Goal: Task Accomplishment & Management: Manage account settings

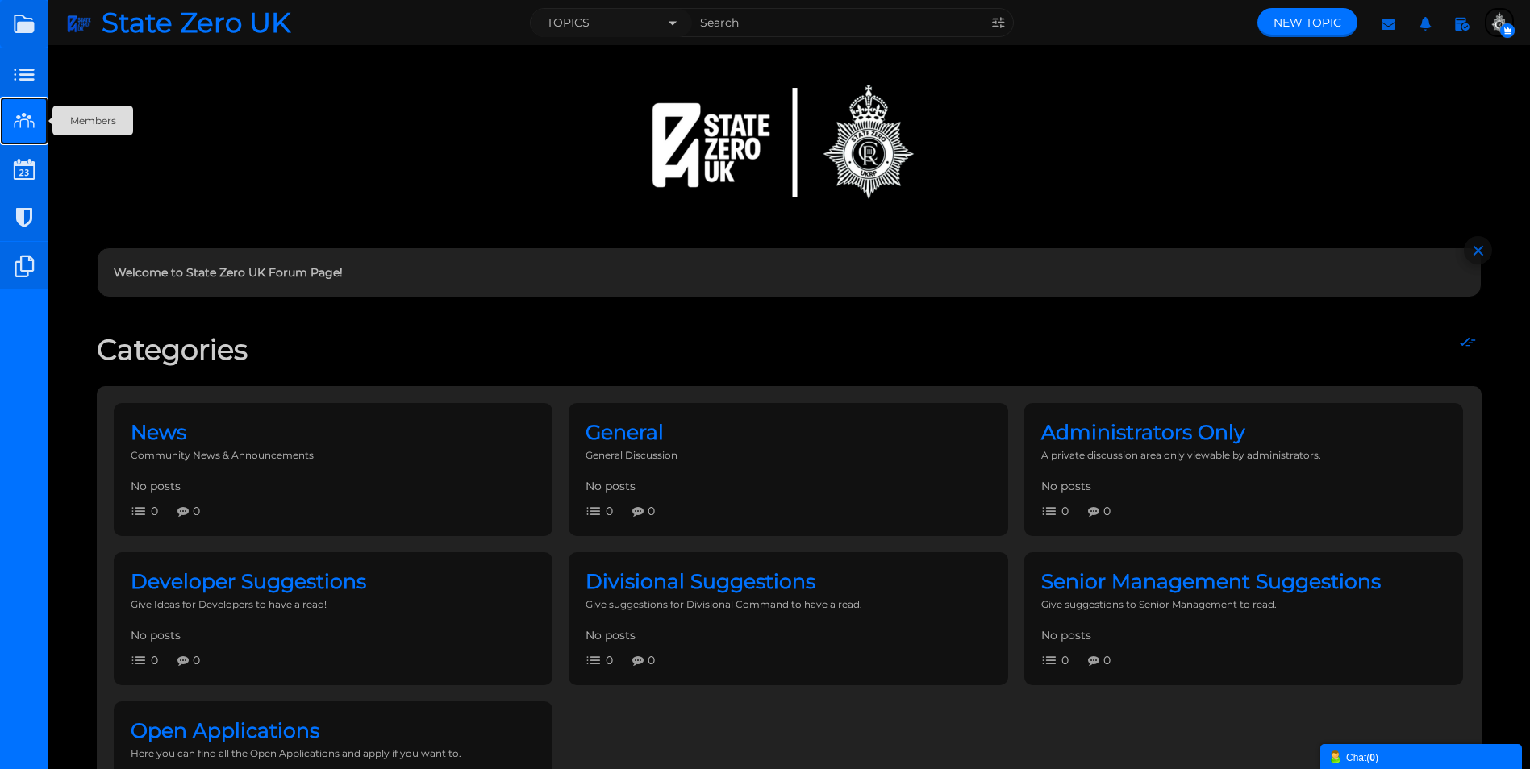
click at [25, 121] on small at bounding box center [24, 121] width 48 height 48
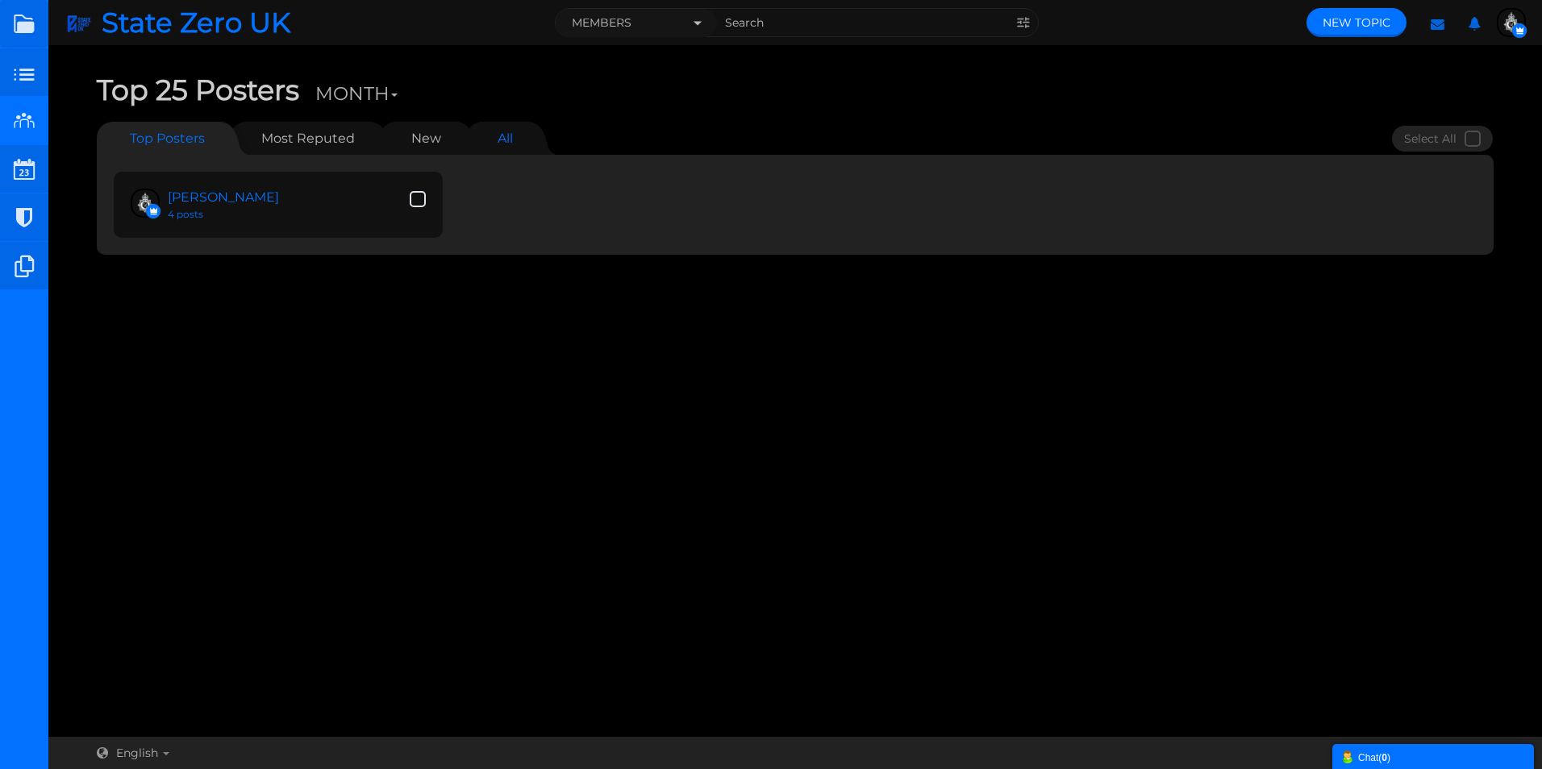
click at [495, 142] on link "All" at bounding box center [505, 138] width 48 height 33
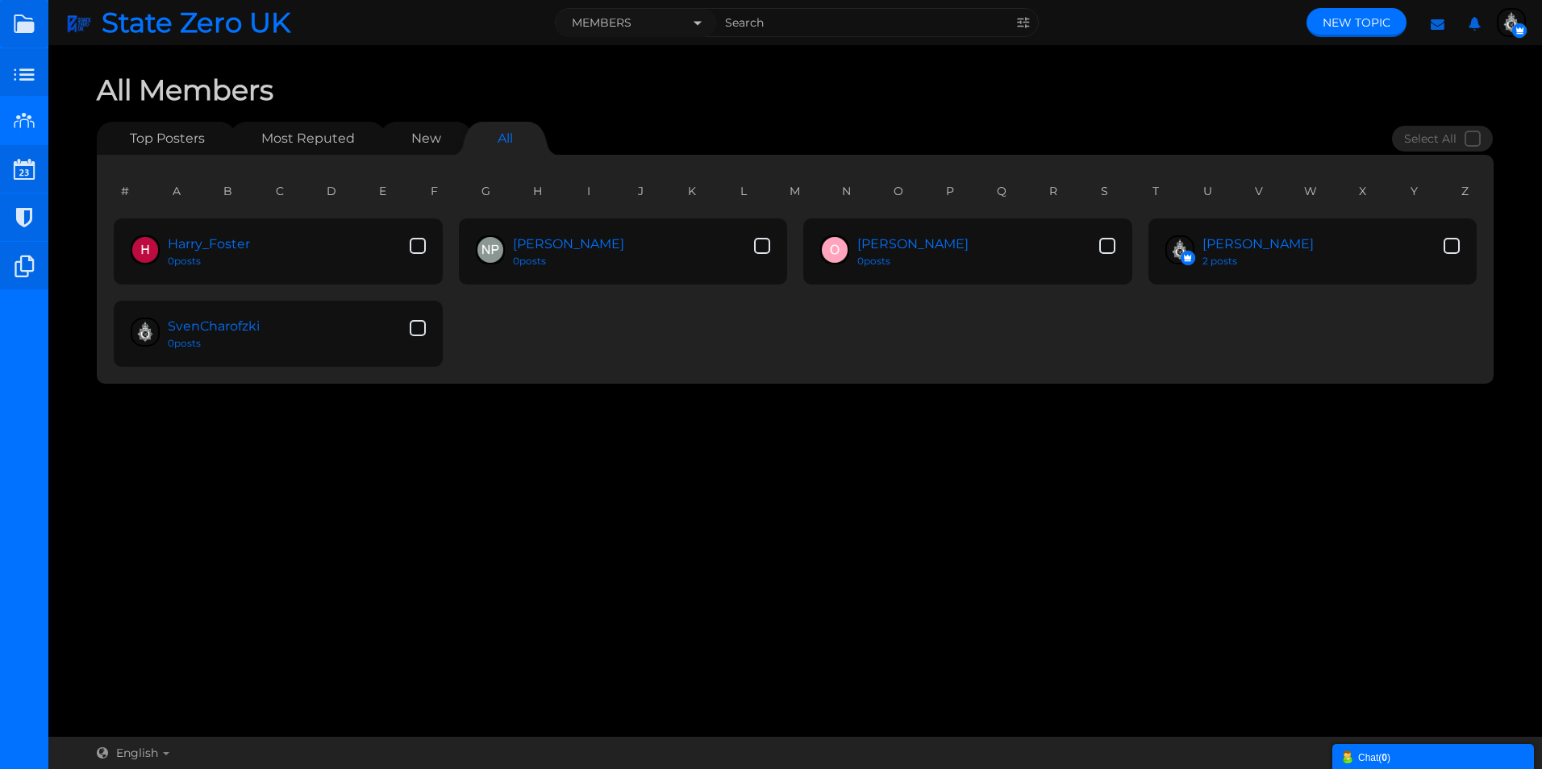
click at [1497, 20] on span "button" at bounding box center [1511, 22] width 29 height 29
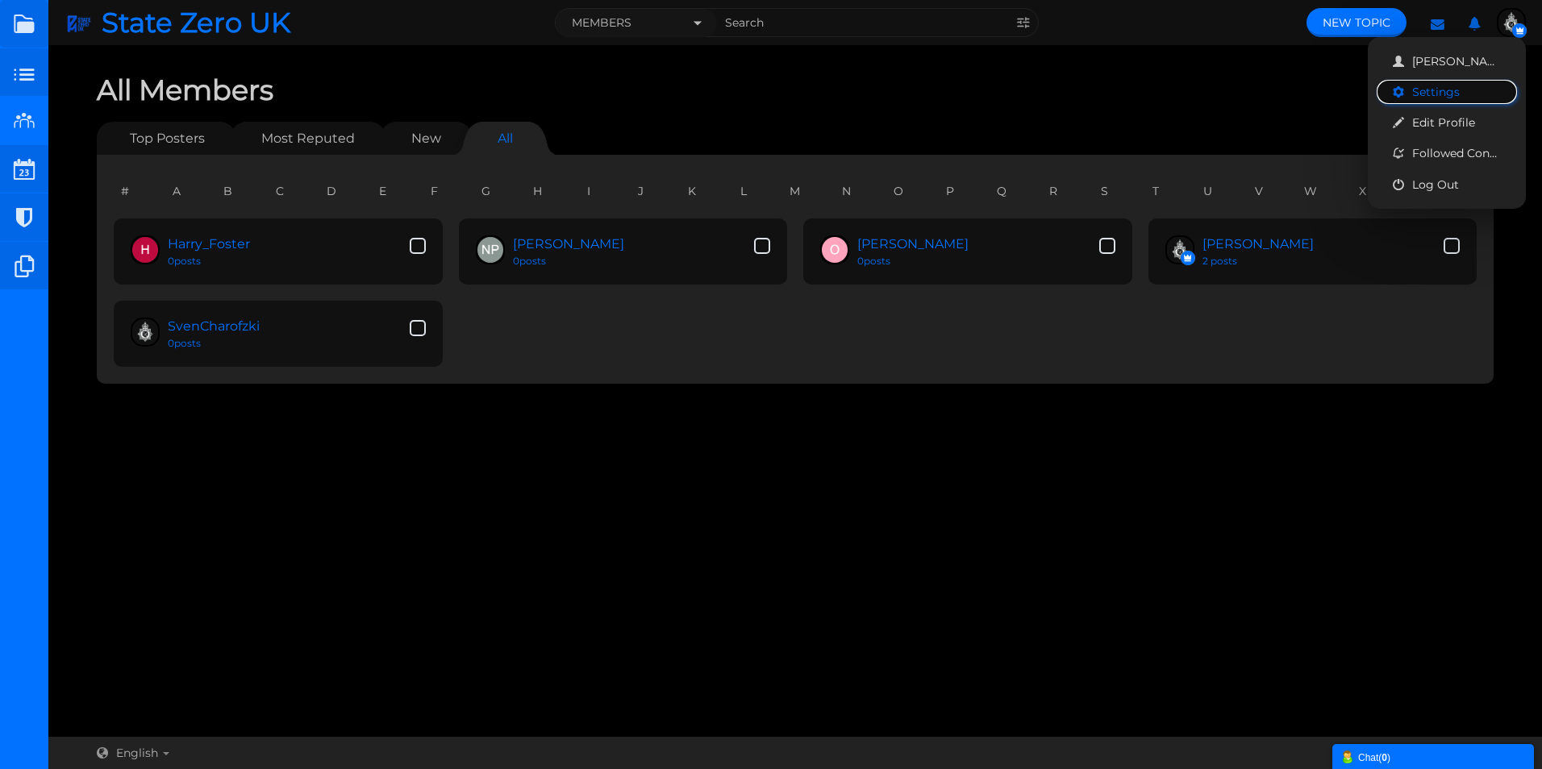
click at [1438, 90] on link "Settings" at bounding box center [1446, 92] width 140 height 24
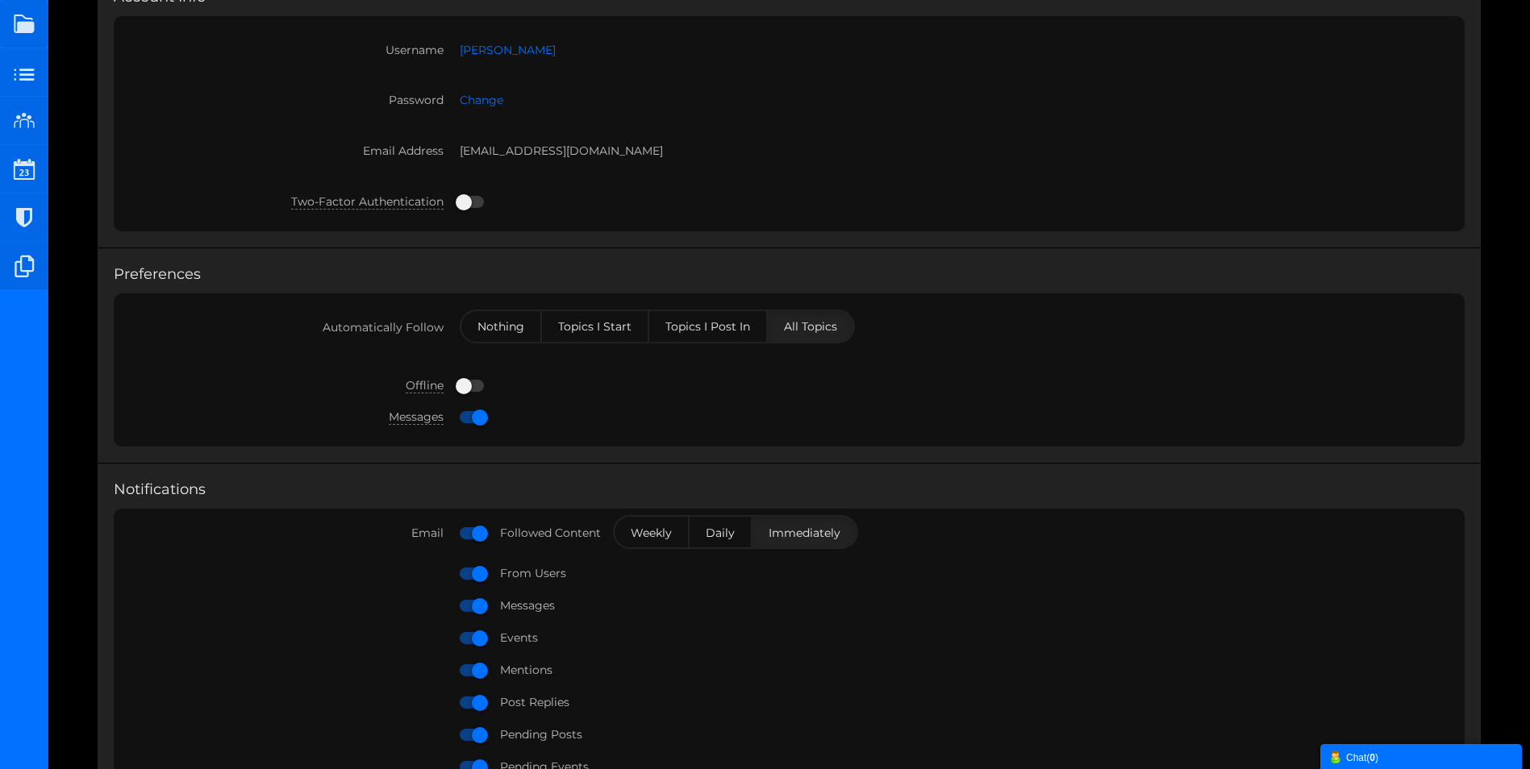
scroll to position [1, 0]
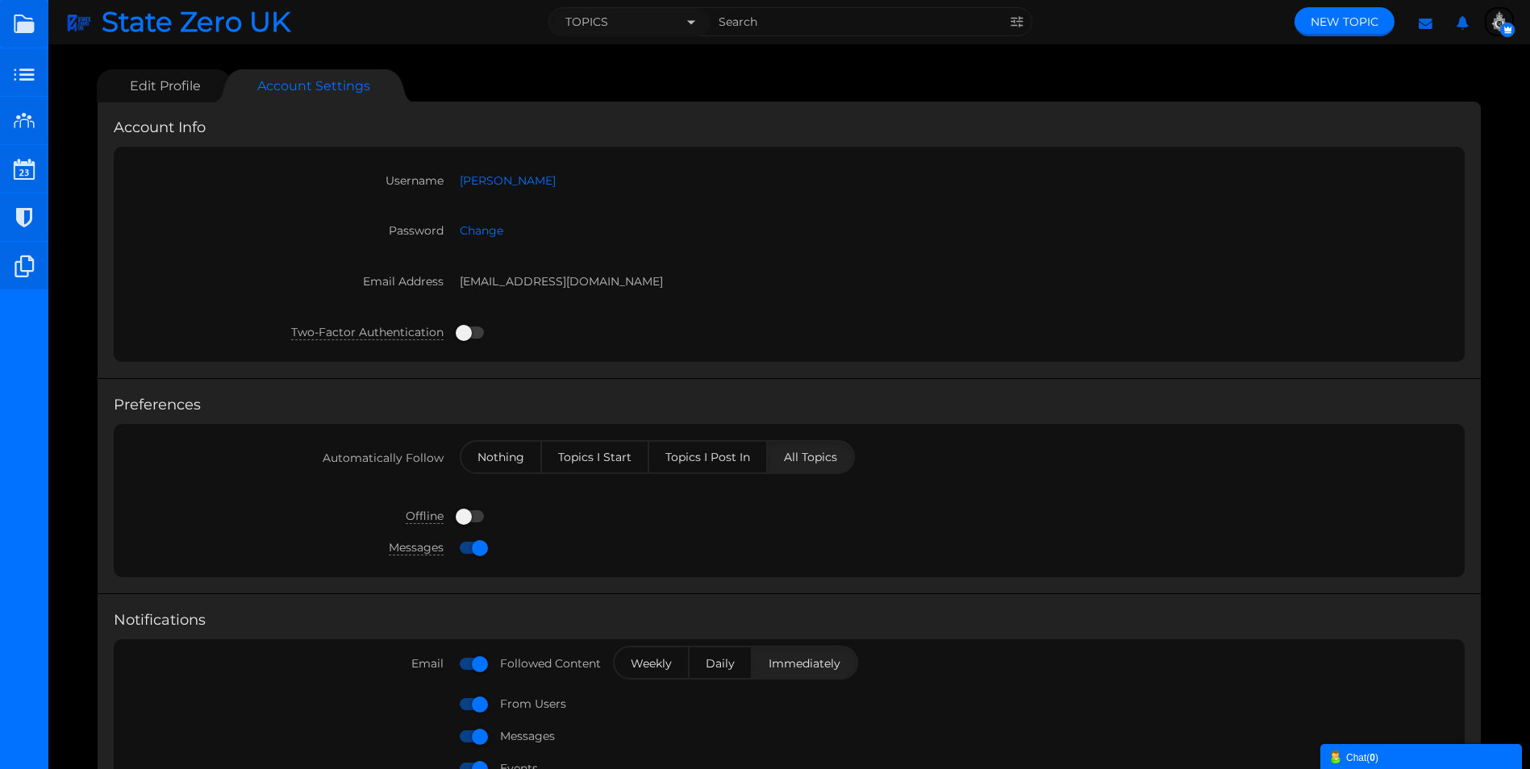
click at [1499, 17] on img "button" at bounding box center [1499, 22] width 26 height 26
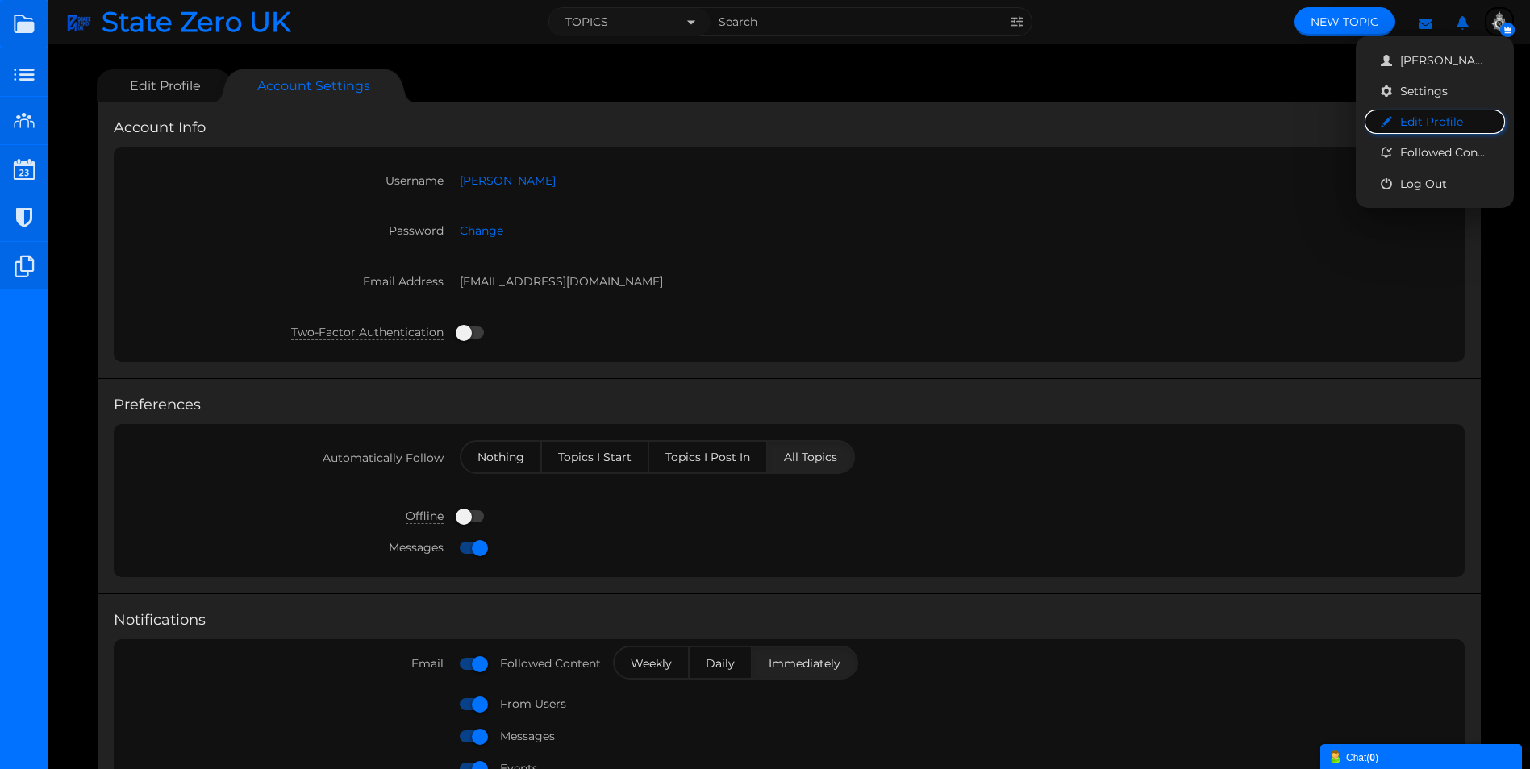
click at [1423, 115] on link "Edit Profile" at bounding box center [1434, 122] width 140 height 24
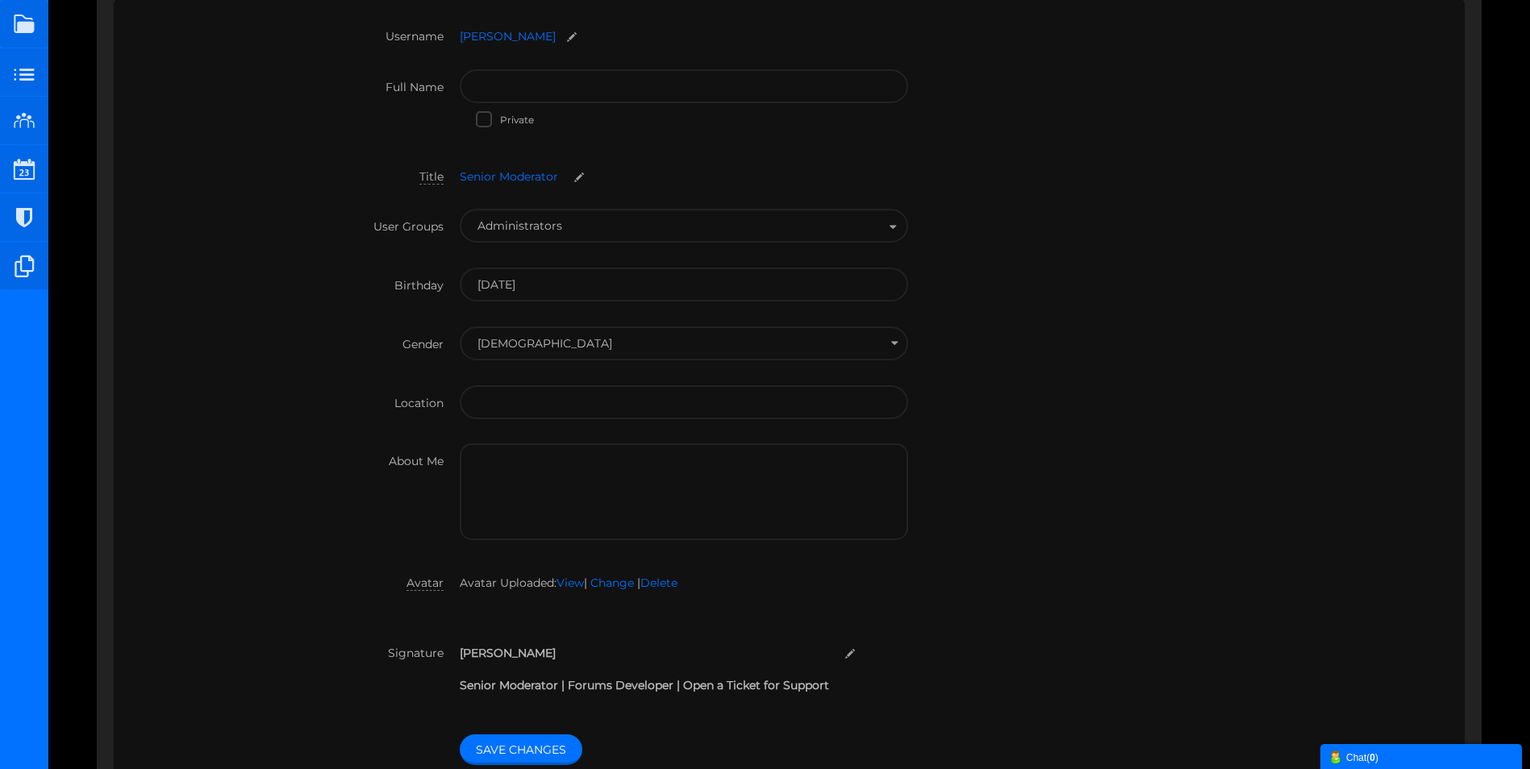
scroll to position [248, 0]
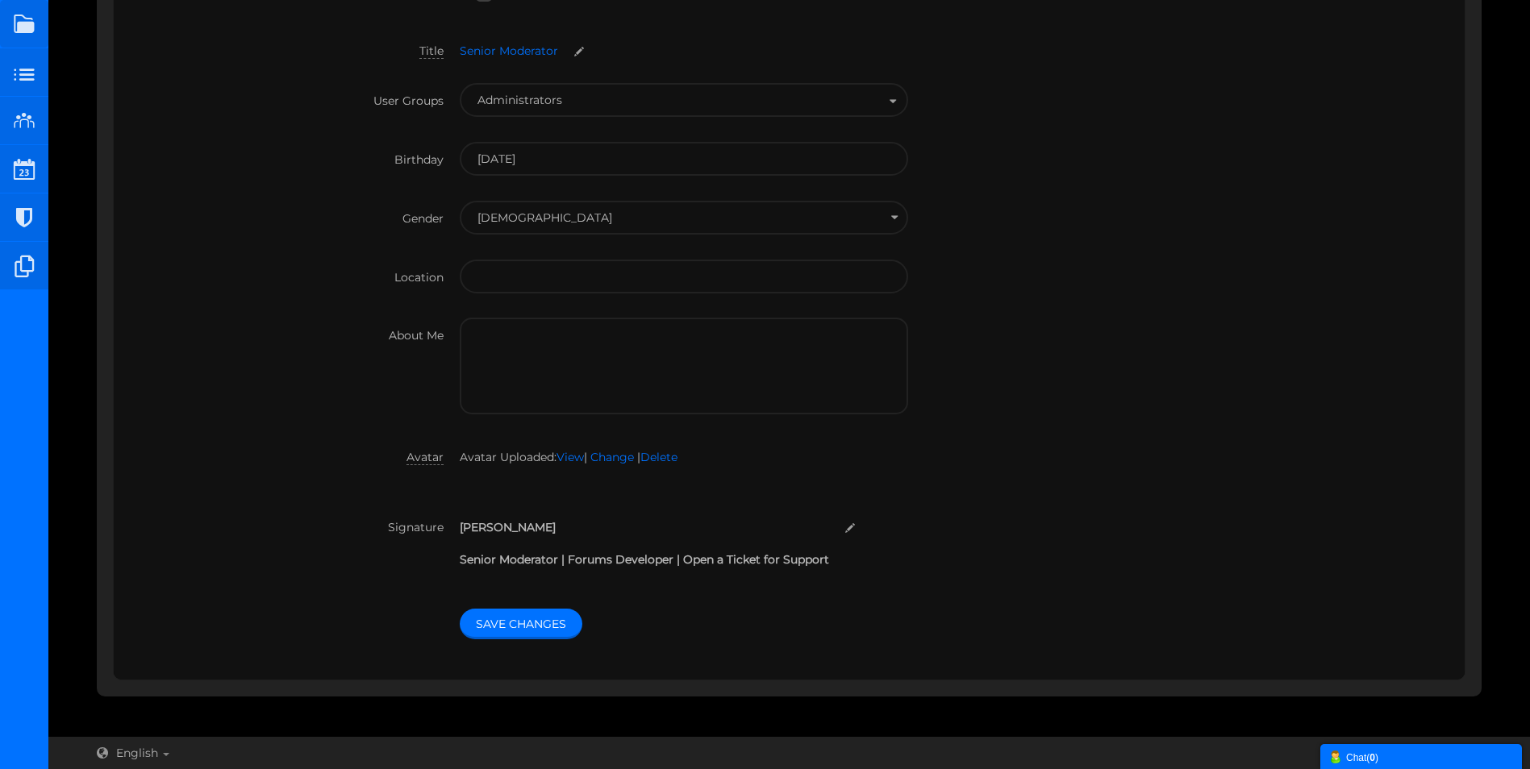
click at [843, 528] on small at bounding box center [850, 528] width 26 height 12
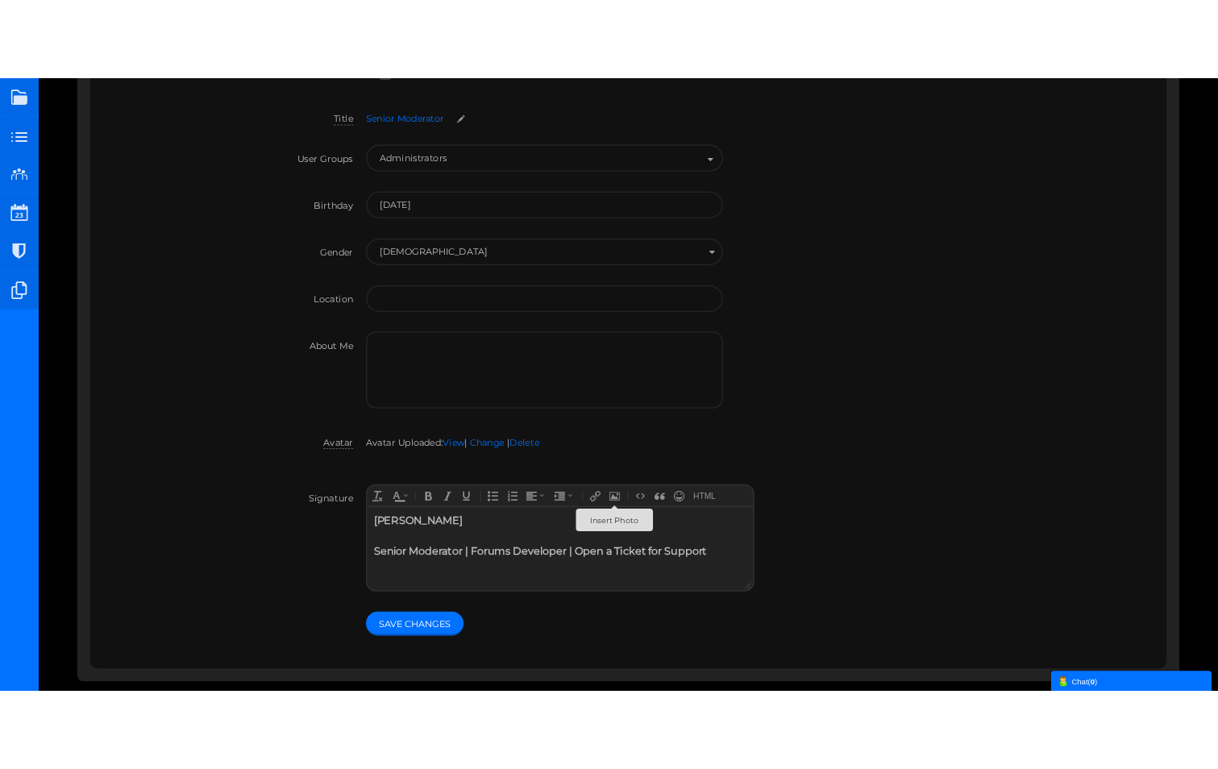
scroll to position [0, 0]
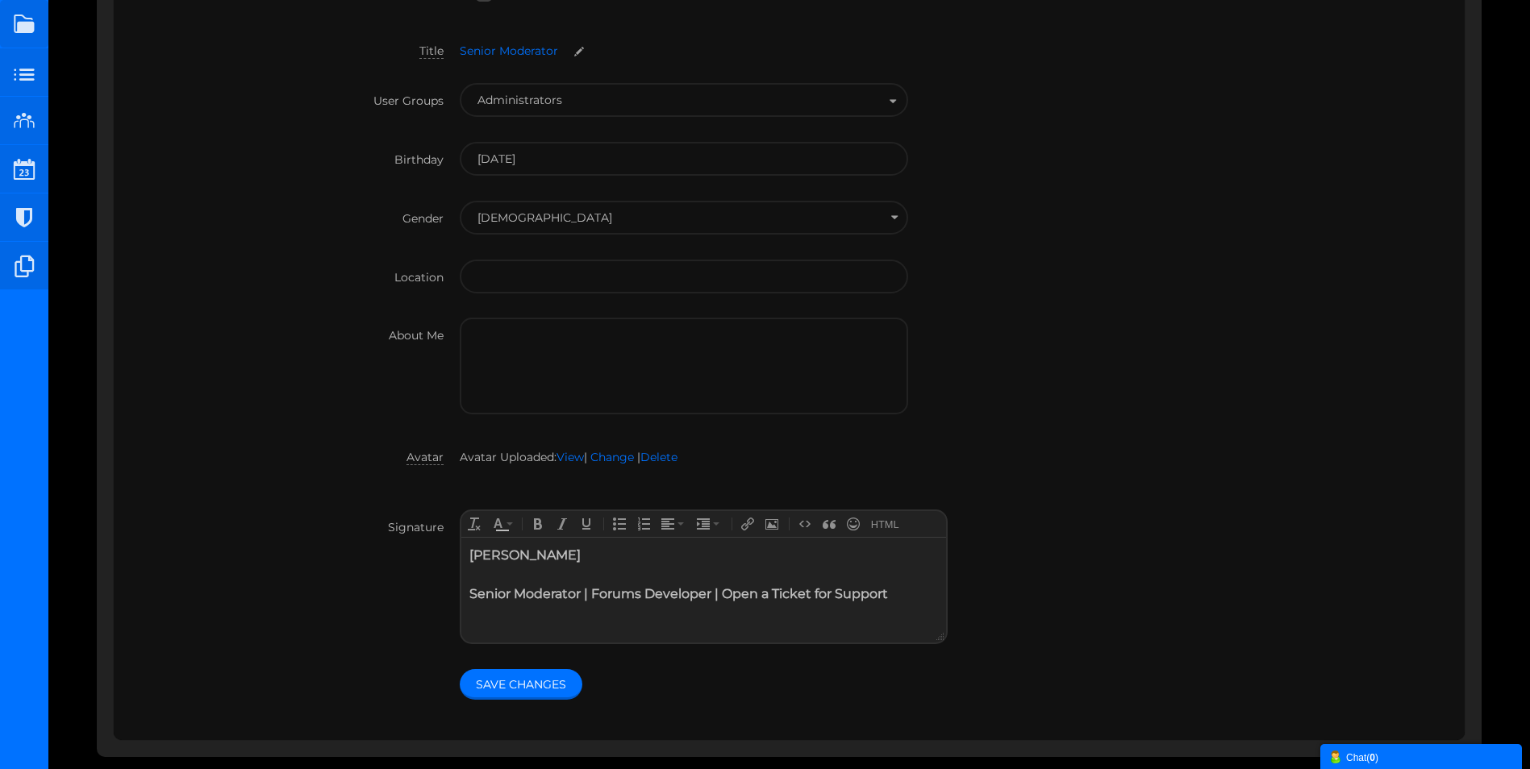
click at [528, 552] on div "[PERSON_NAME] Senior Moderator | Forums Developer | Open a Ticket for Support" at bounding box center [703, 583] width 469 height 77
click at [473, 552] on strong "[PERSON_NAME]" at bounding box center [524, 554] width 111 height 15
click at [769, 521] on icon "Insert Photo" at bounding box center [771, 524] width 13 height 13
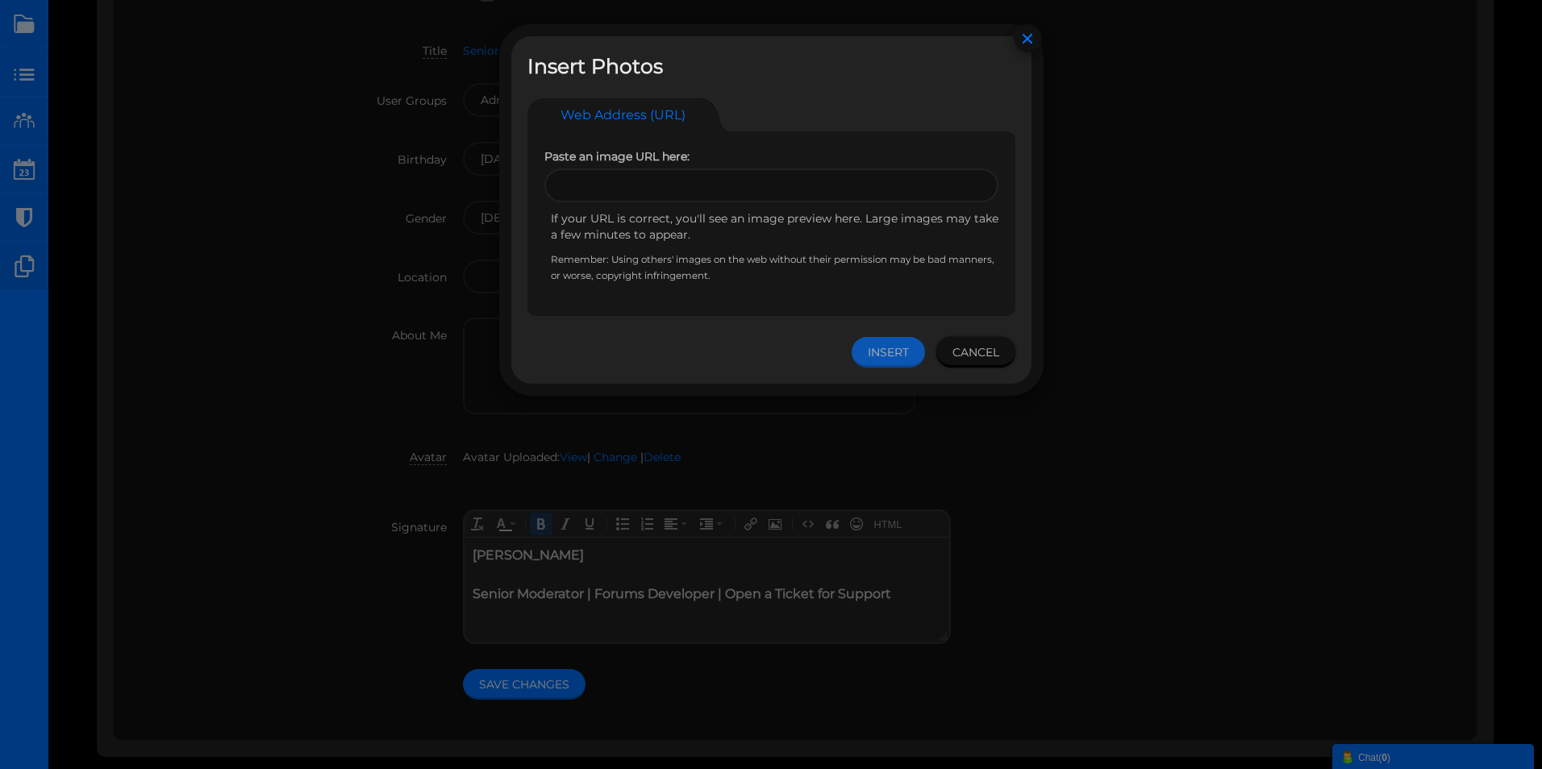
click at [886, 354] on div "Insert Cancel" at bounding box center [934, 352] width 164 height 31
click at [621, 192] on input "text" at bounding box center [771, 186] width 454 height 34
click at [631, 106] on link "Web Address (URL)" at bounding box center [614, 114] width 174 height 33
click at [605, 53] on h4 "Insert Photos" at bounding box center [771, 66] width 488 height 29
click at [1024, 46] on button "×" at bounding box center [1028, 38] width 28 height 28
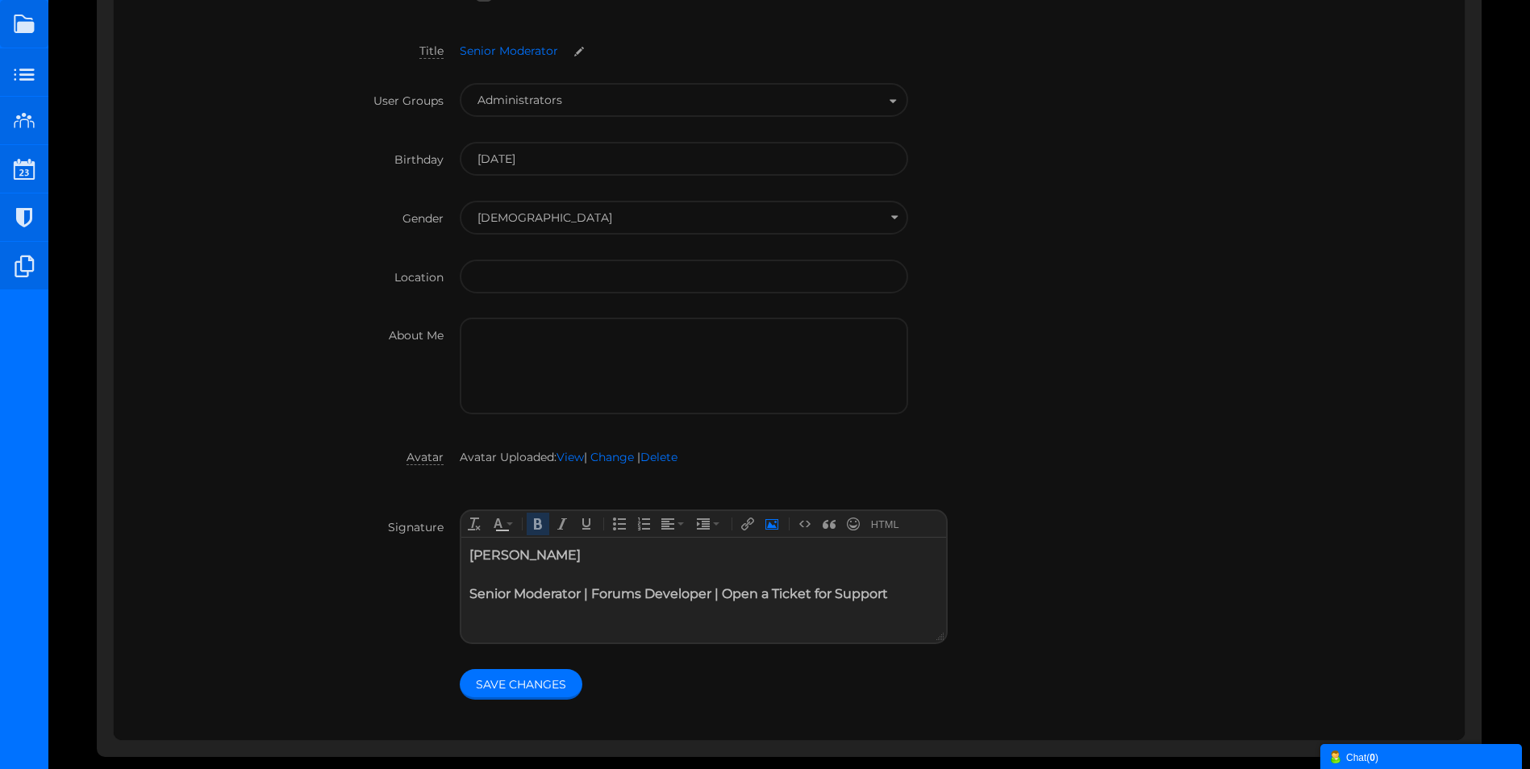
click at [770, 529] on icon "Insert Photo" at bounding box center [771, 524] width 13 height 13
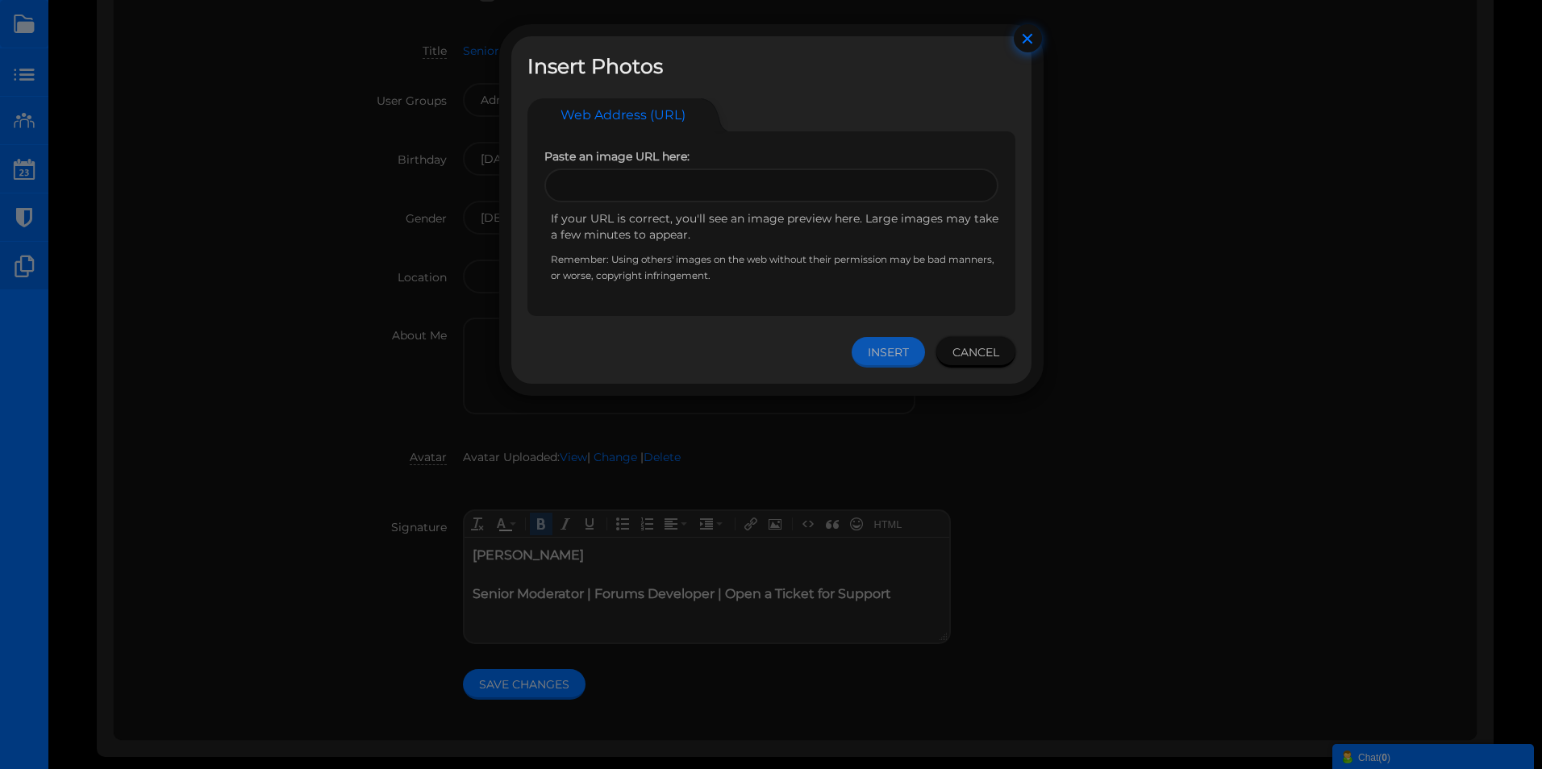
click at [1027, 35] on button "×" at bounding box center [1028, 38] width 28 height 28
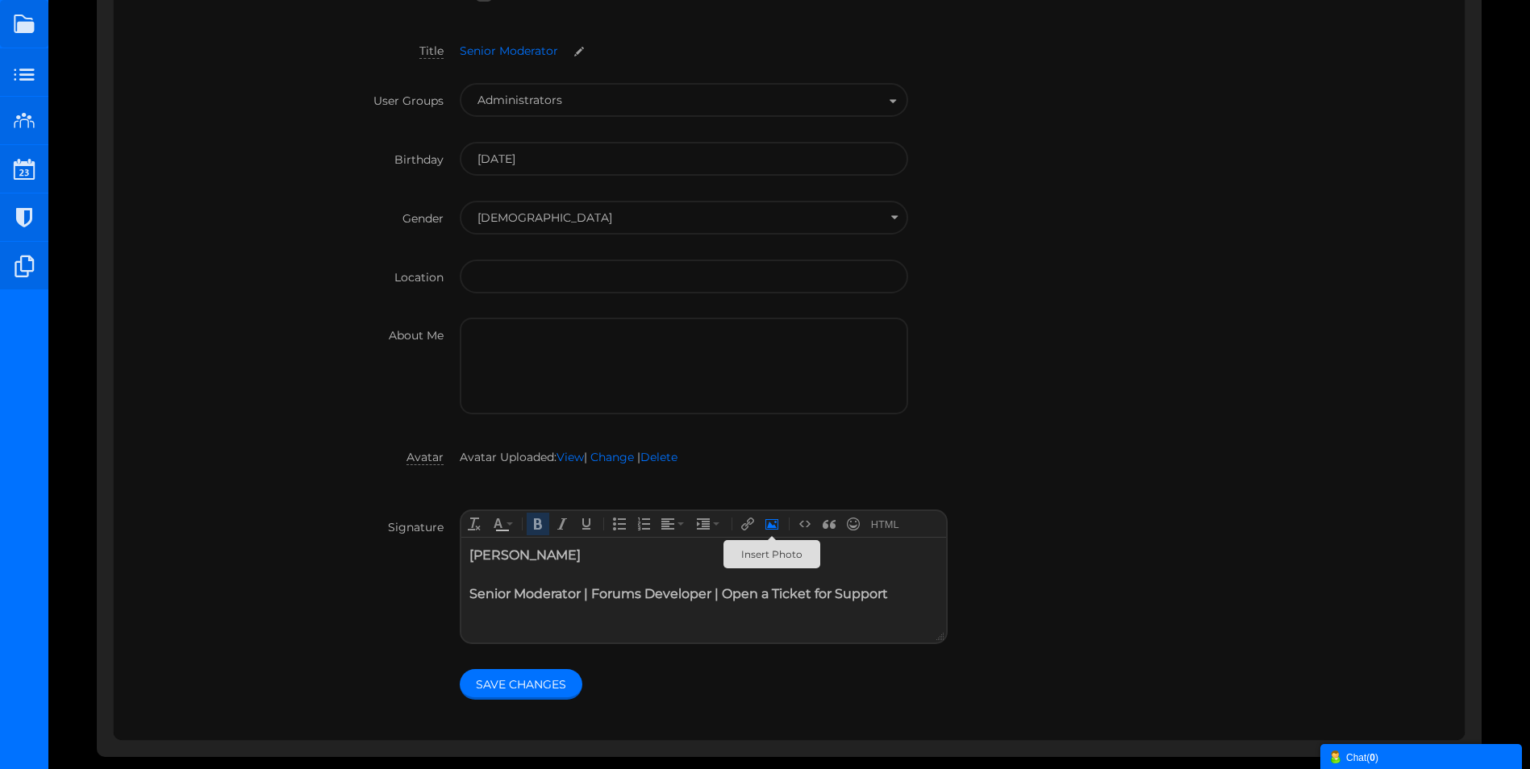
click at [778, 525] on button "Insert Photo" at bounding box center [771, 524] width 23 height 23
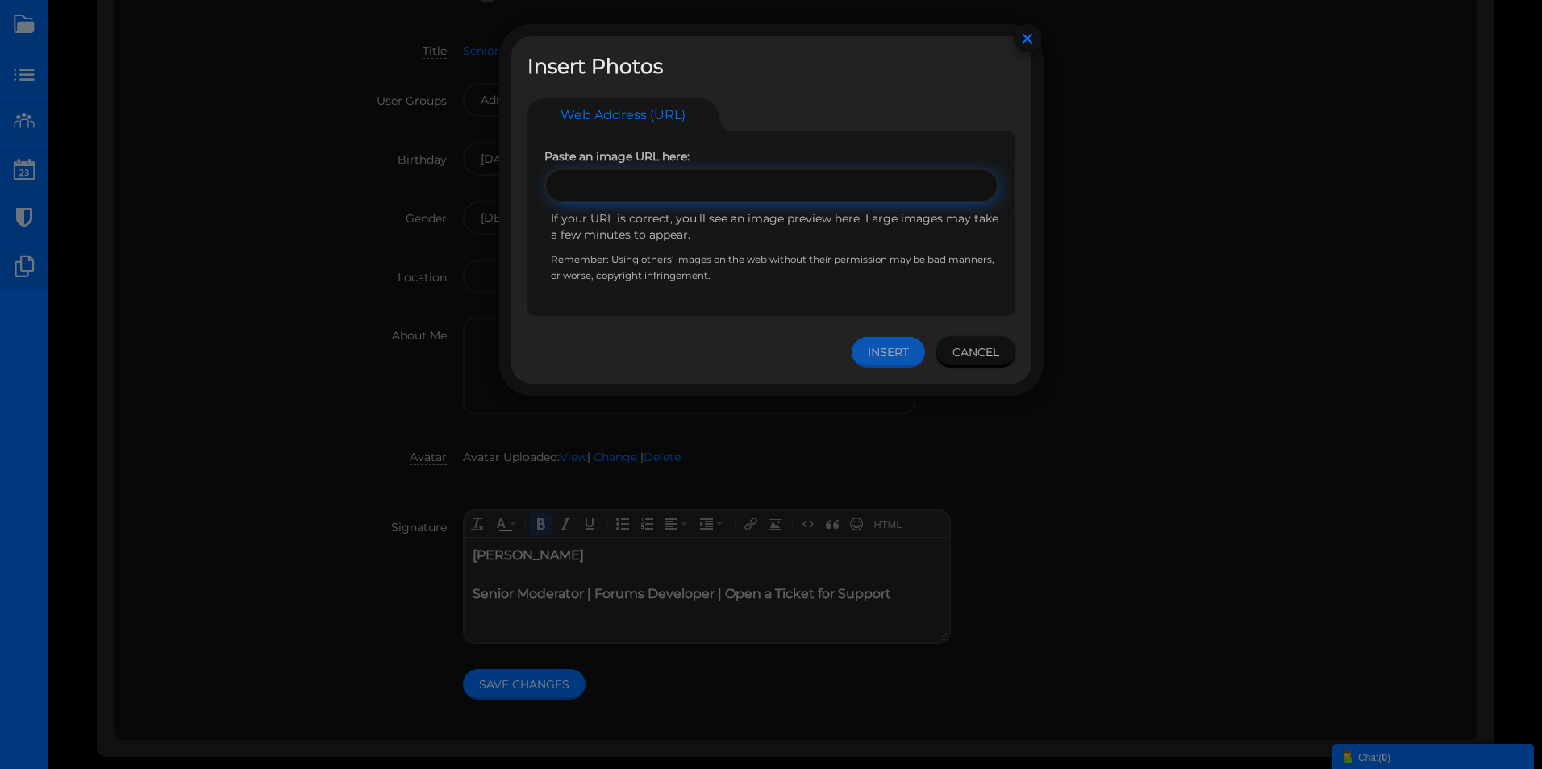
click at [584, 189] on input "text" at bounding box center [771, 186] width 454 height 34
click at [626, 185] on input "text" at bounding box center [771, 186] width 454 height 34
drag, startPoint x: 761, startPoint y: 202, endPoint x: 761, endPoint y: 189, distance: 12.1
click at [761, 199] on div "Paste an image URL here: If your URL is correct, you'll see an image preview he…" at bounding box center [771, 223] width 454 height 151
click at [762, 181] on input "text" at bounding box center [771, 186] width 454 height 34
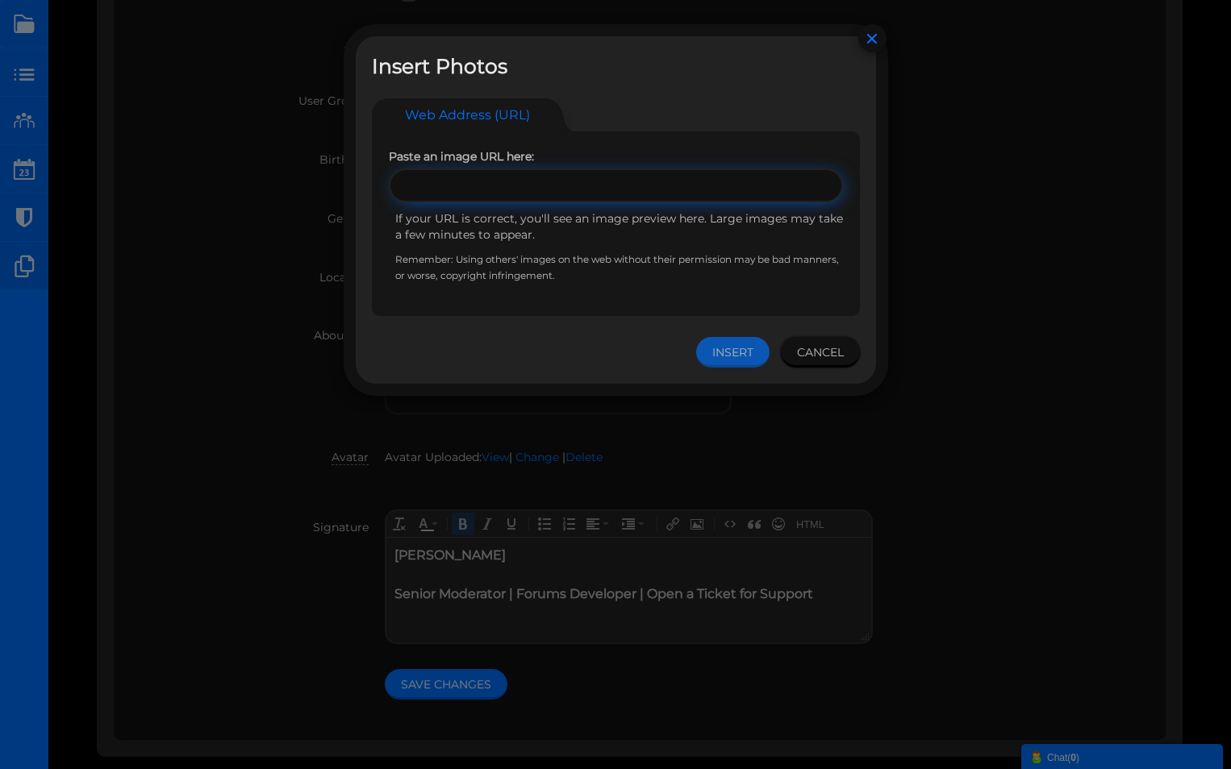
click at [669, 188] on input "text" at bounding box center [616, 186] width 454 height 34
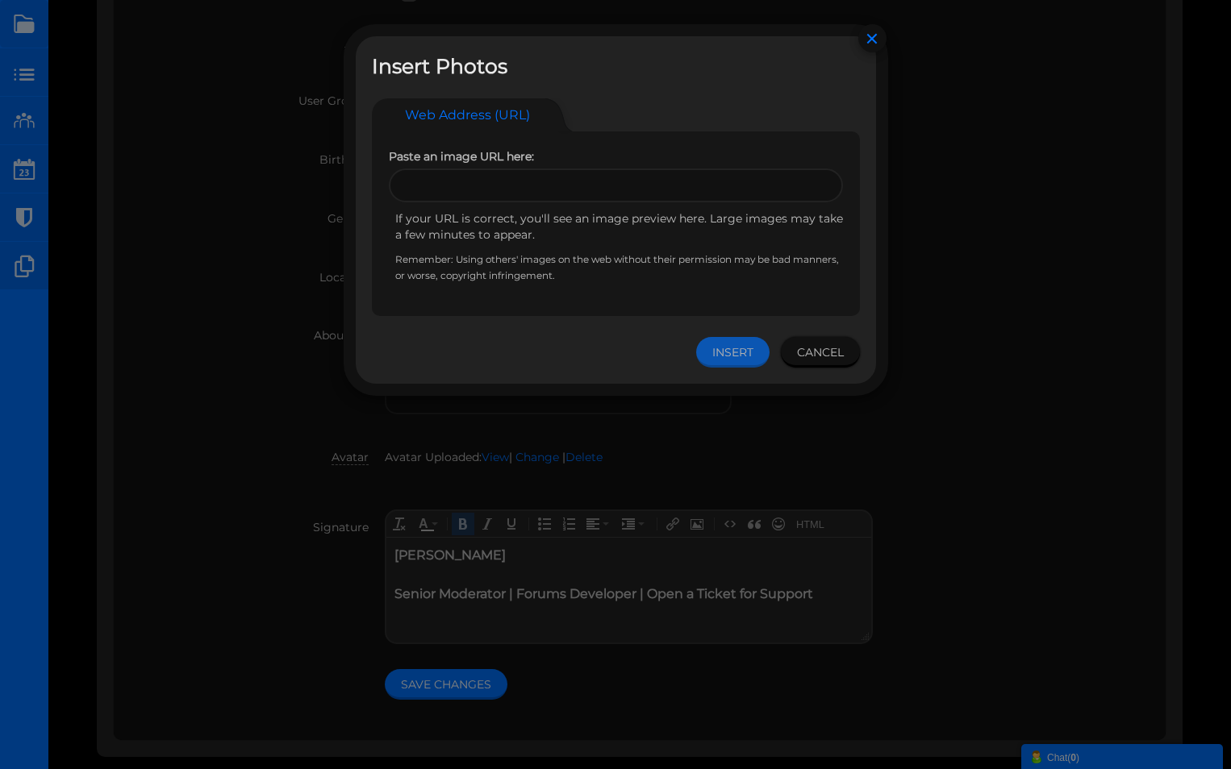
click at [464, 119] on link "Web Address (URL)" at bounding box center [459, 114] width 174 height 33
click at [863, 43] on button "×" at bounding box center [872, 38] width 28 height 28
